Goal: Find specific page/section: Find specific page/section

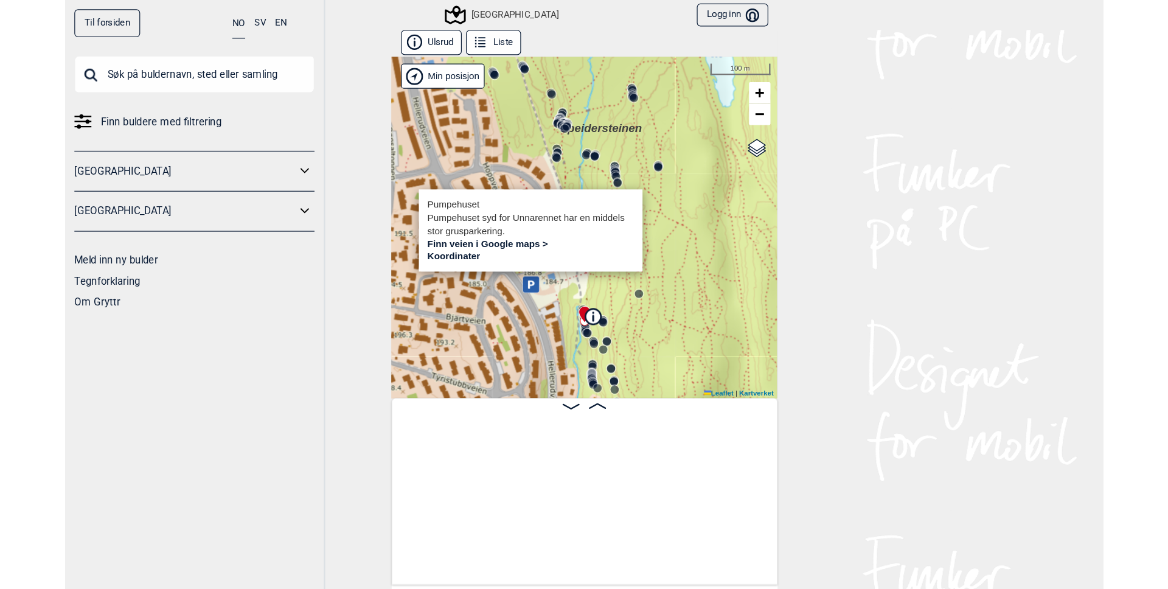
scroll to position [0, 10795]
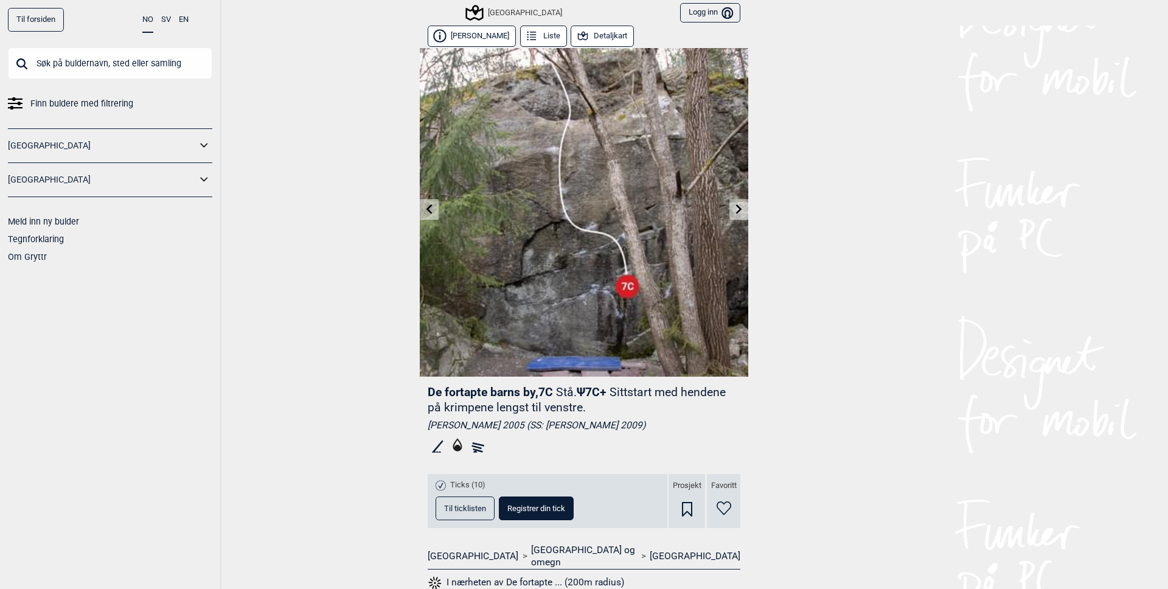
click at [72, 66] on input "text" at bounding box center [110, 63] width 204 height 32
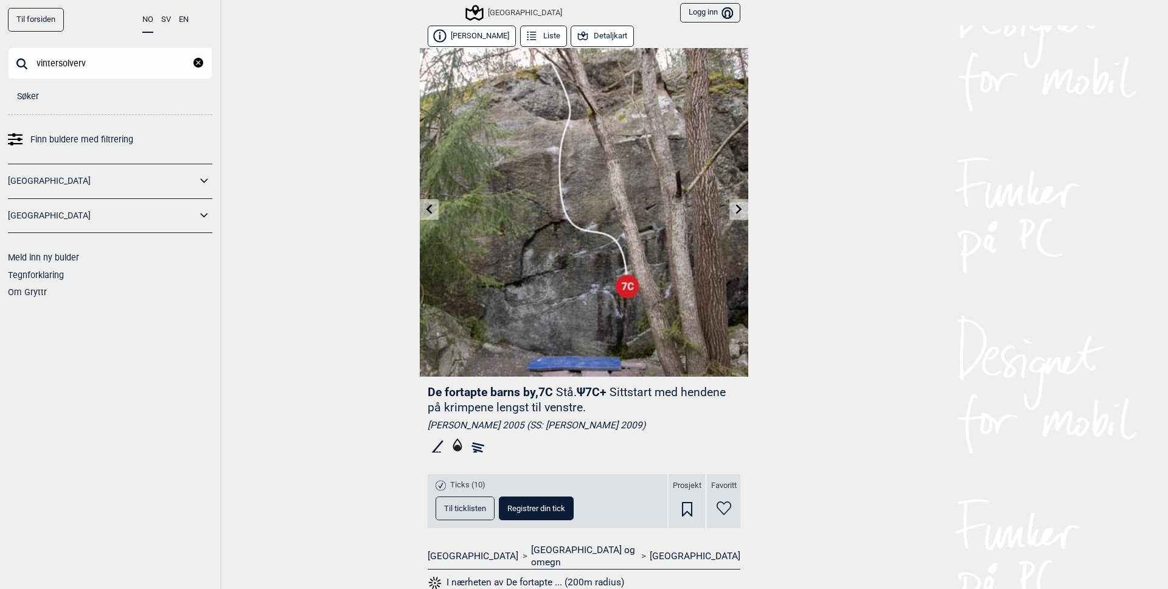
click at [91, 66] on input "vintersolverv" at bounding box center [110, 63] width 204 height 32
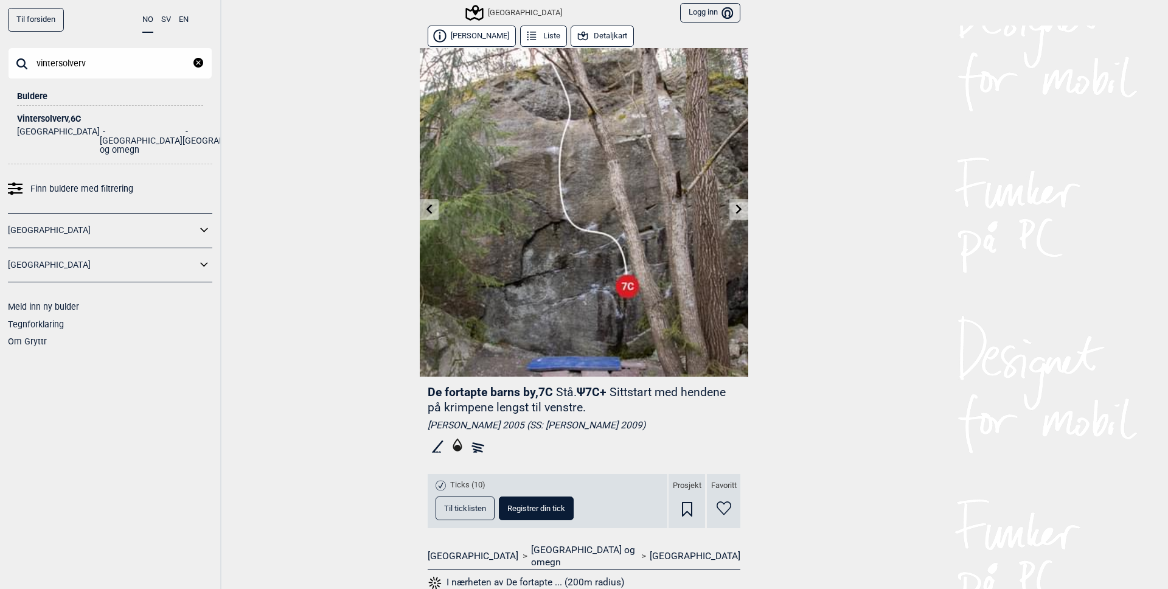
type input "vintersolverv"
click at [60, 117] on div "Vintersolverv , 6C" at bounding box center [110, 118] width 186 height 9
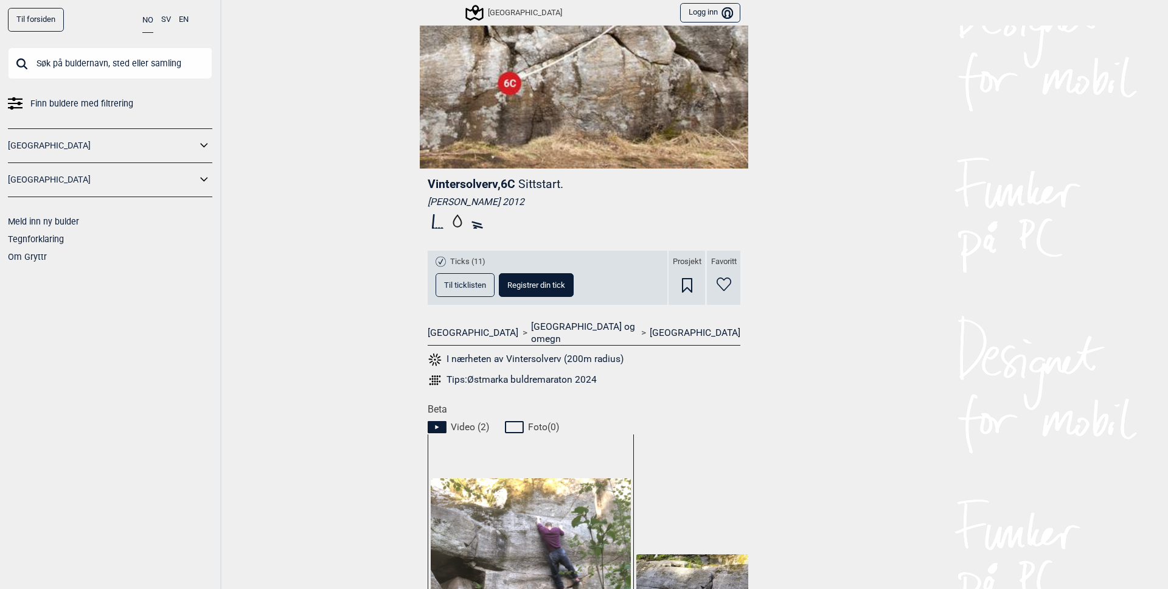
scroll to position [394, 0]
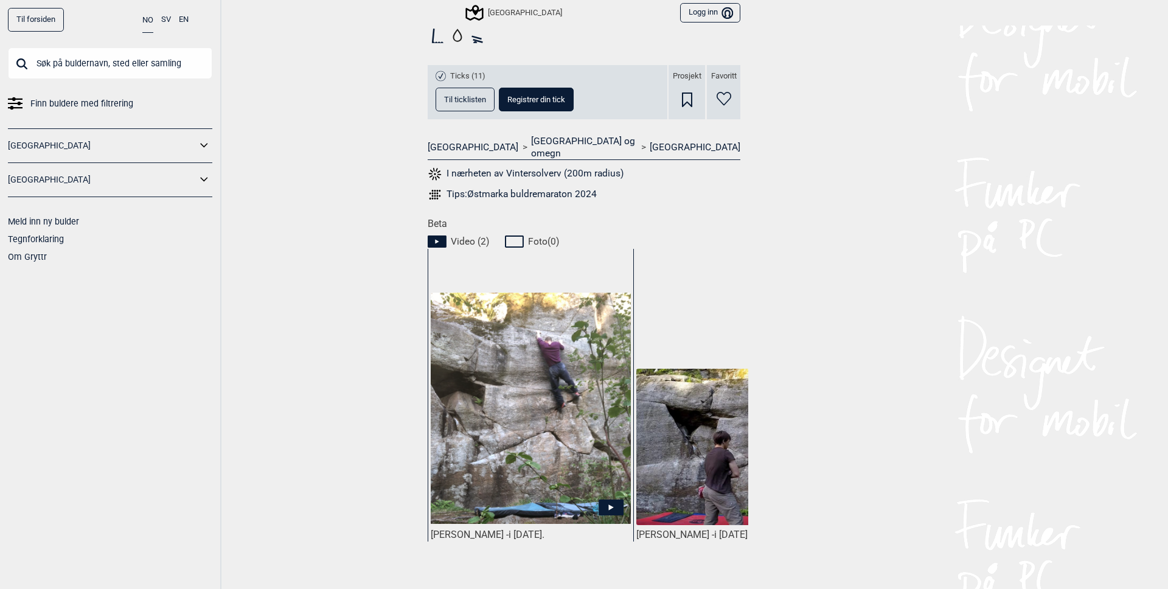
click at [535, 341] on img at bounding box center [531, 408] width 200 height 231
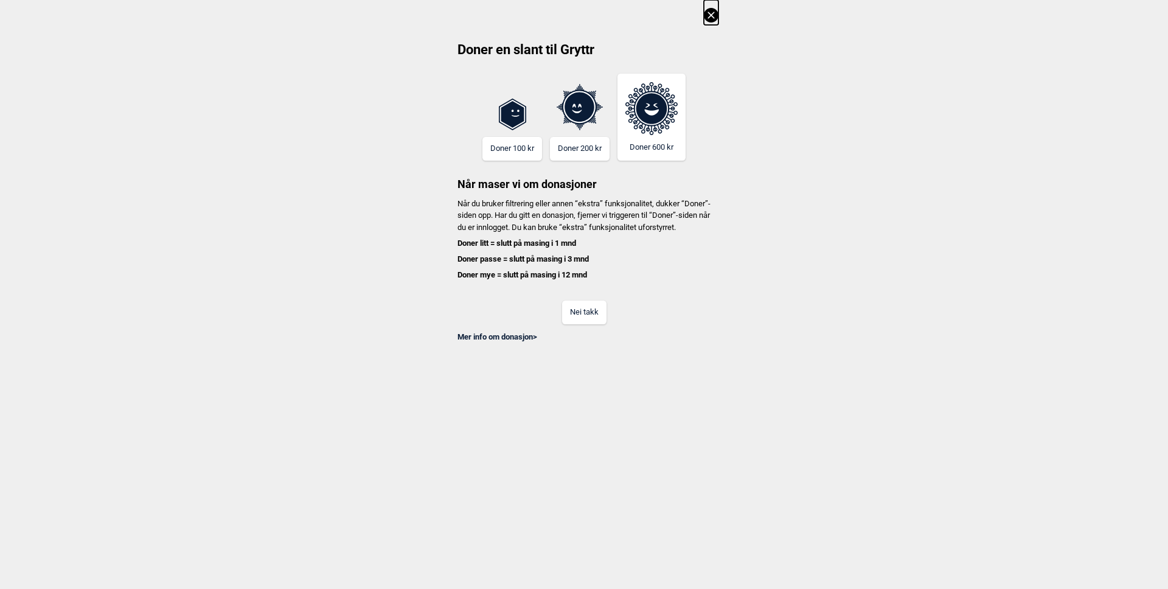
click at [593, 324] on button "Nei takk" at bounding box center [584, 313] width 44 height 24
